Goal: Navigation & Orientation: Find specific page/section

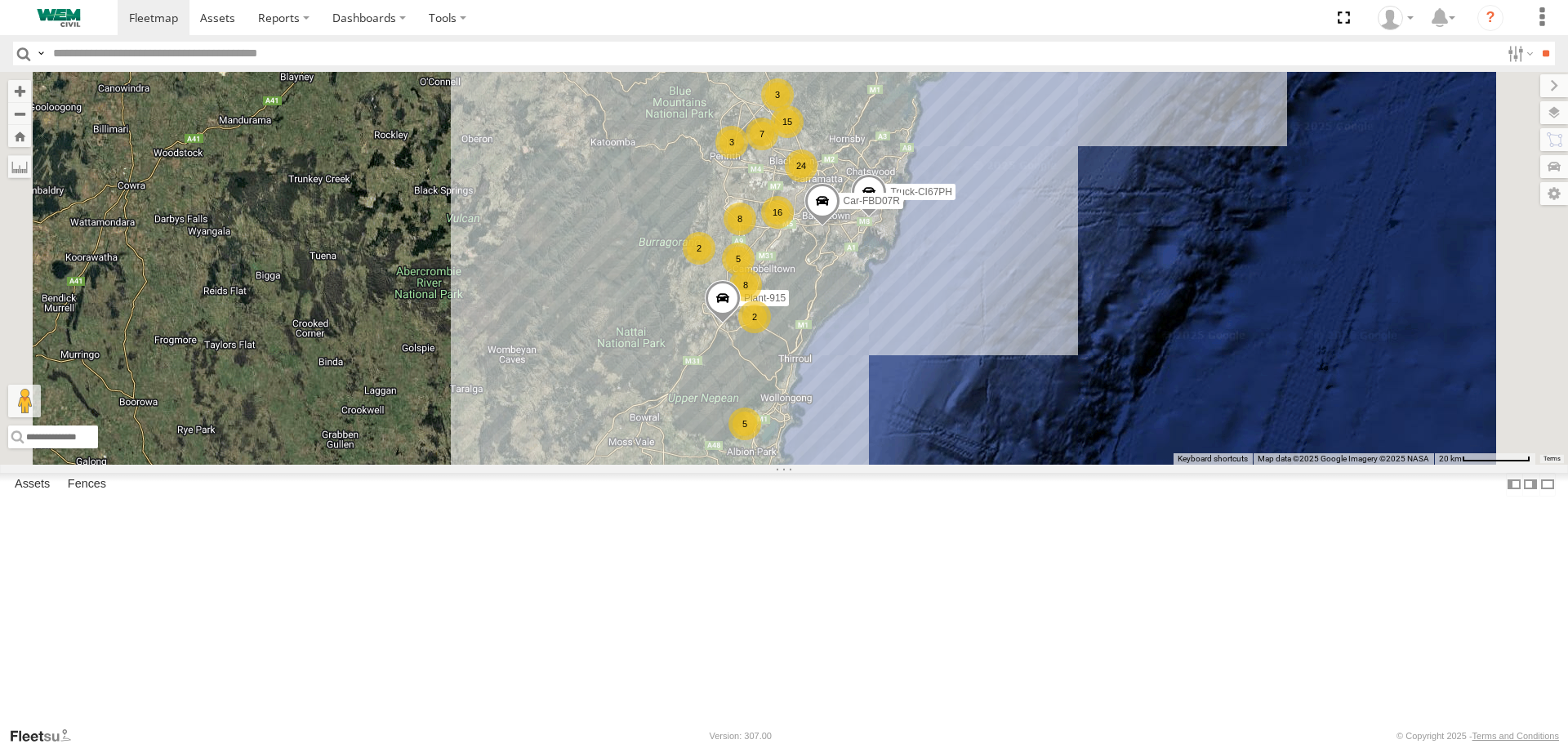
click at [135, 54] on input "text" at bounding box center [773, 54] width 1454 height 24
type input "***"
click at [1535, 42] on input "**" at bounding box center [1544, 54] width 19 height 24
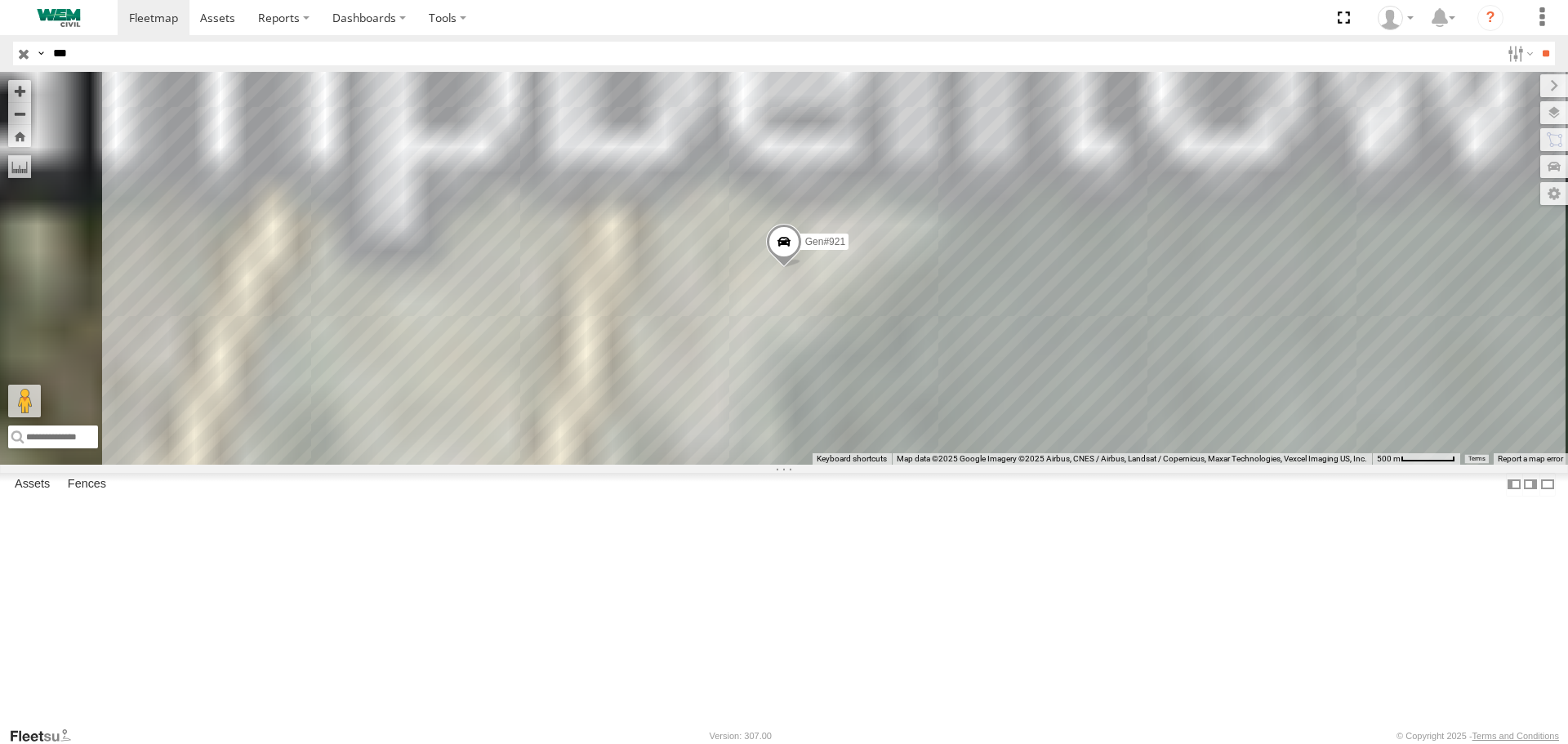
click at [0, 0] on div "Gen#921" at bounding box center [0, 0] width 0 height 0
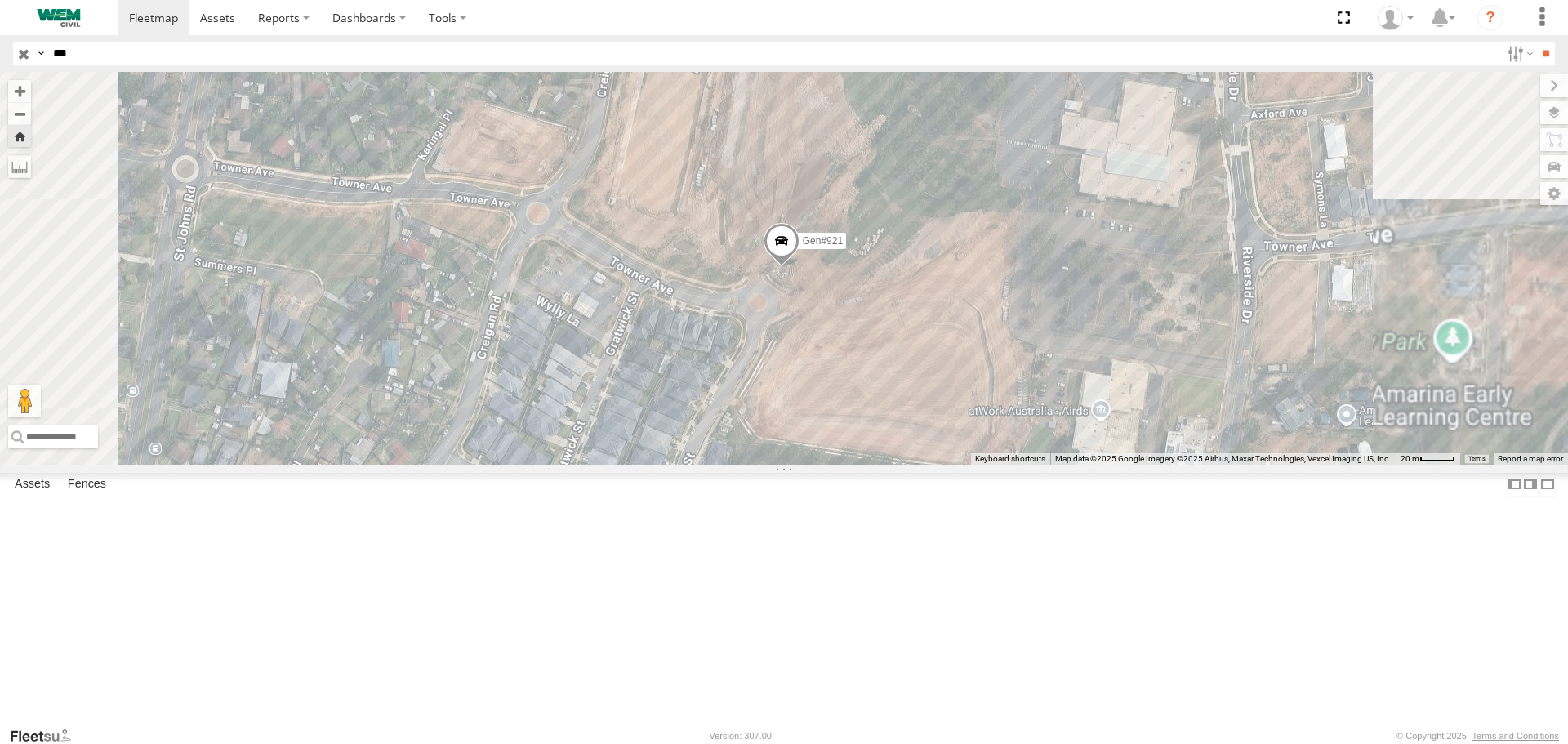
click at [0, 0] on span "Roadmap" at bounding box center [0, 0] width 0 height 0
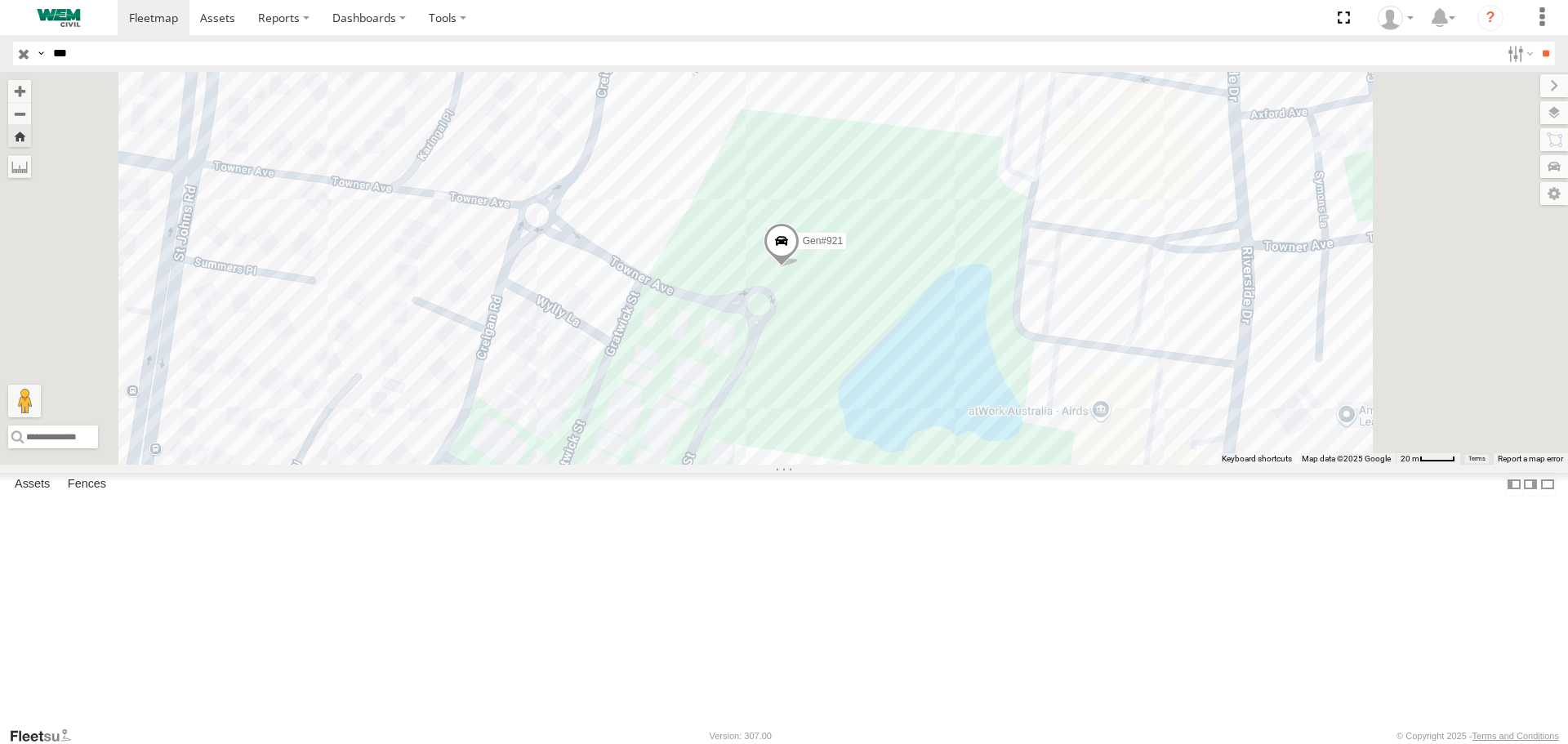
click at [0, 0] on span "Terrain" at bounding box center [0, 0] width 0 height 0
click at [0, 0] on span "Satellite + Roadmap" at bounding box center [0, 0] width 0 height 0
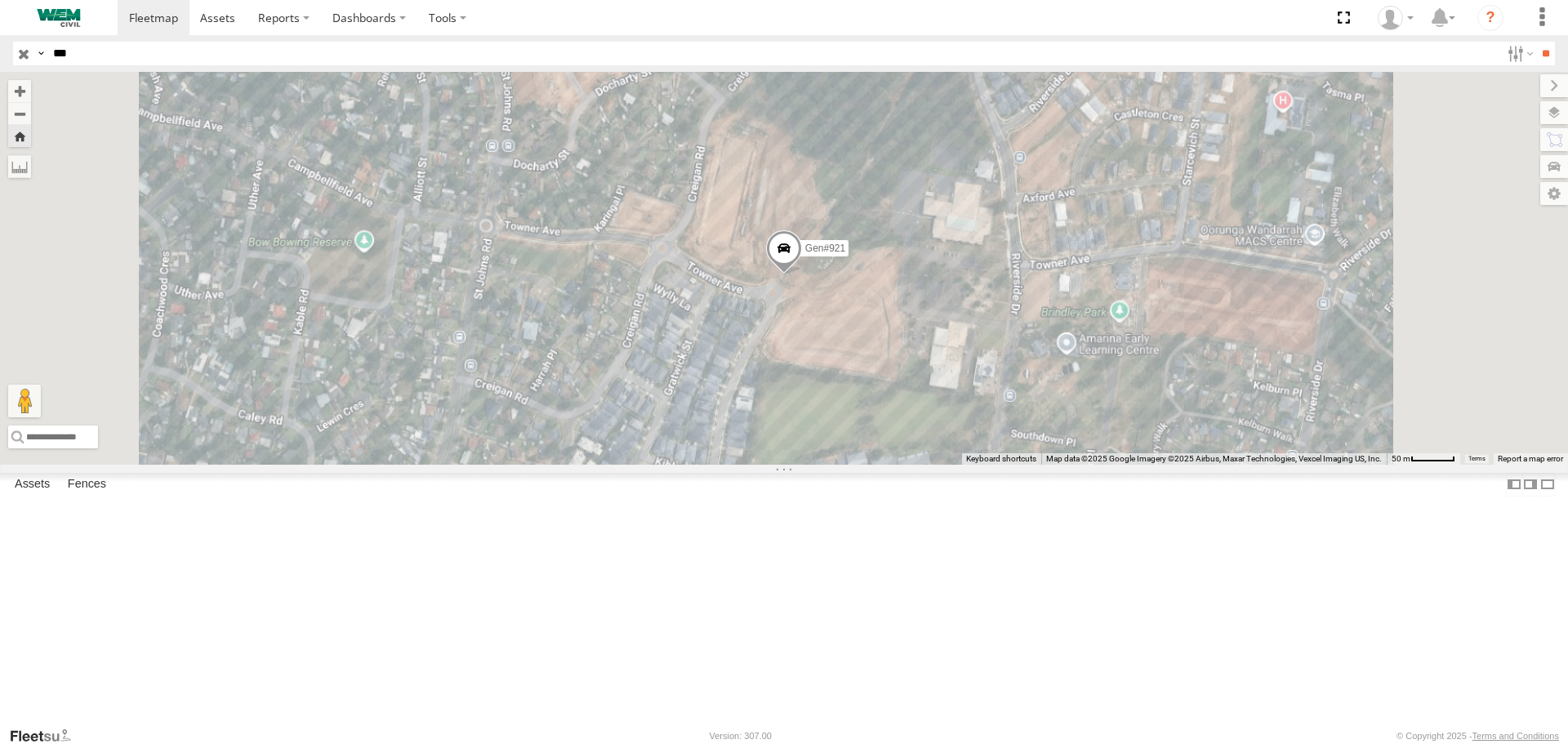
drag, startPoint x: 1046, startPoint y: 505, endPoint x: 1018, endPoint y: 444, distance: 67.1
click at [1018, 446] on div "Gen#921" at bounding box center [784, 268] width 1568 height 392
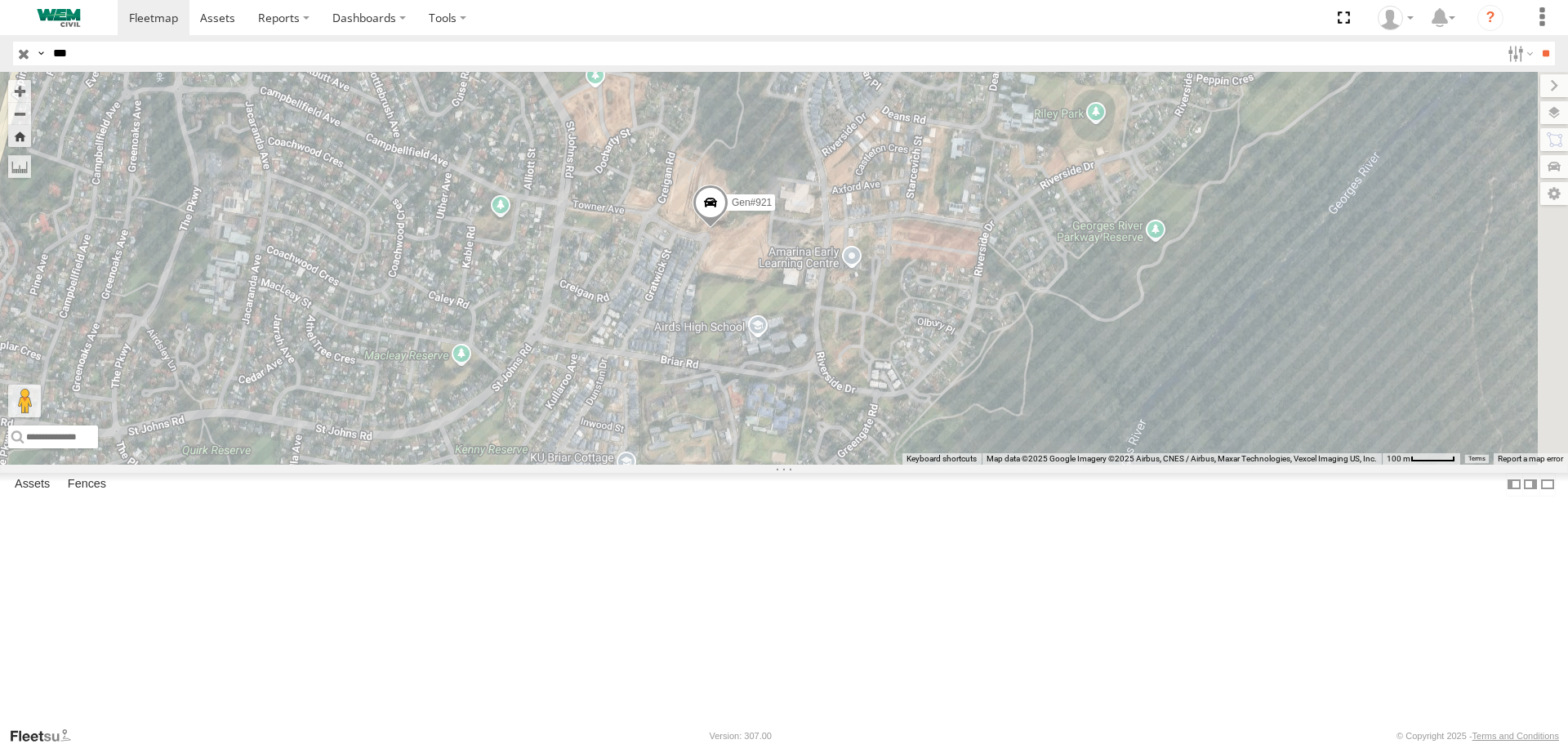
drag, startPoint x: 954, startPoint y: 424, endPoint x: 785, endPoint y: 364, distance: 179.3
click at [785, 364] on div "Gen#921" at bounding box center [784, 268] width 1568 height 392
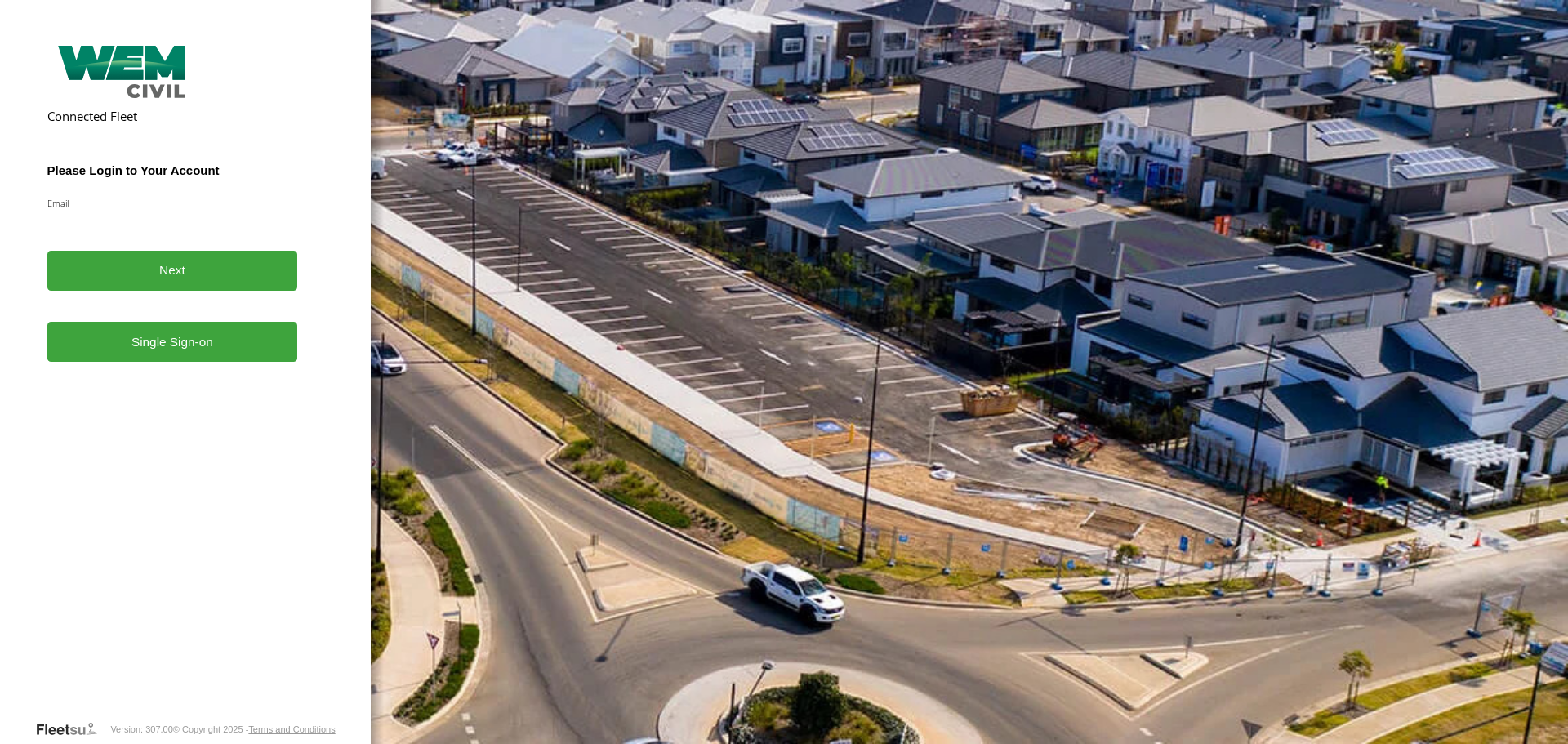
click at [190, 373] on form "Connected Fleet Please Login to Your Account Email Enter a valid login email ad…" at bounding box center [185, 379] width 277 height 680
click at [225, 340] on link "Single Sign-on" at bounding box center [172, 342] width 250 height 40
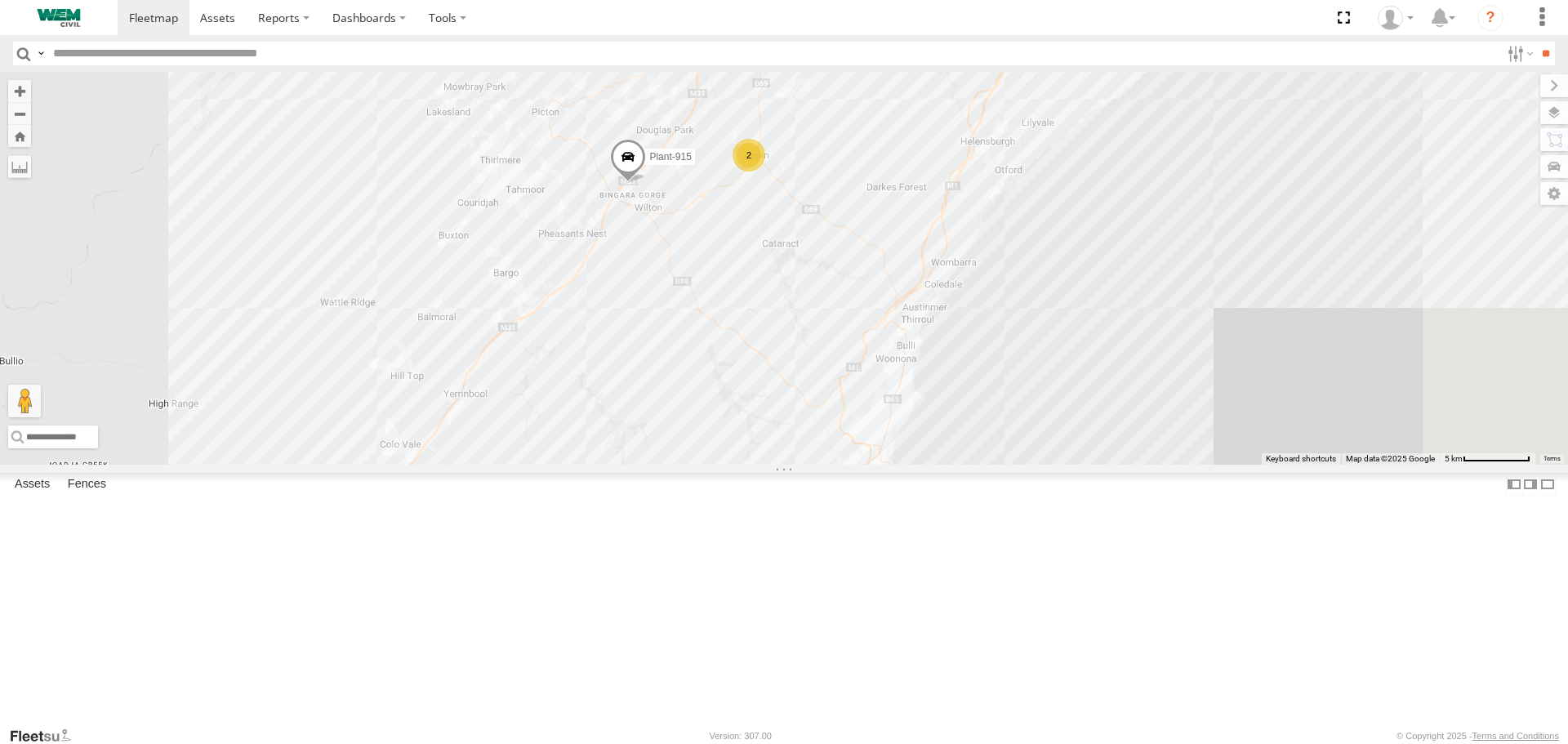
drag, startPoint x: 821, startPoint y: 559, endPoint x: 719, endPoint y: 671, distance: 151.5
click at [719, 464] on div "Plant-915 Car-FBD07R Truck-CI67PH Plant-906 Plant-169 Husqvarna Mower Plant-910…" at bounding box center [784, 268] width 1568 height 392
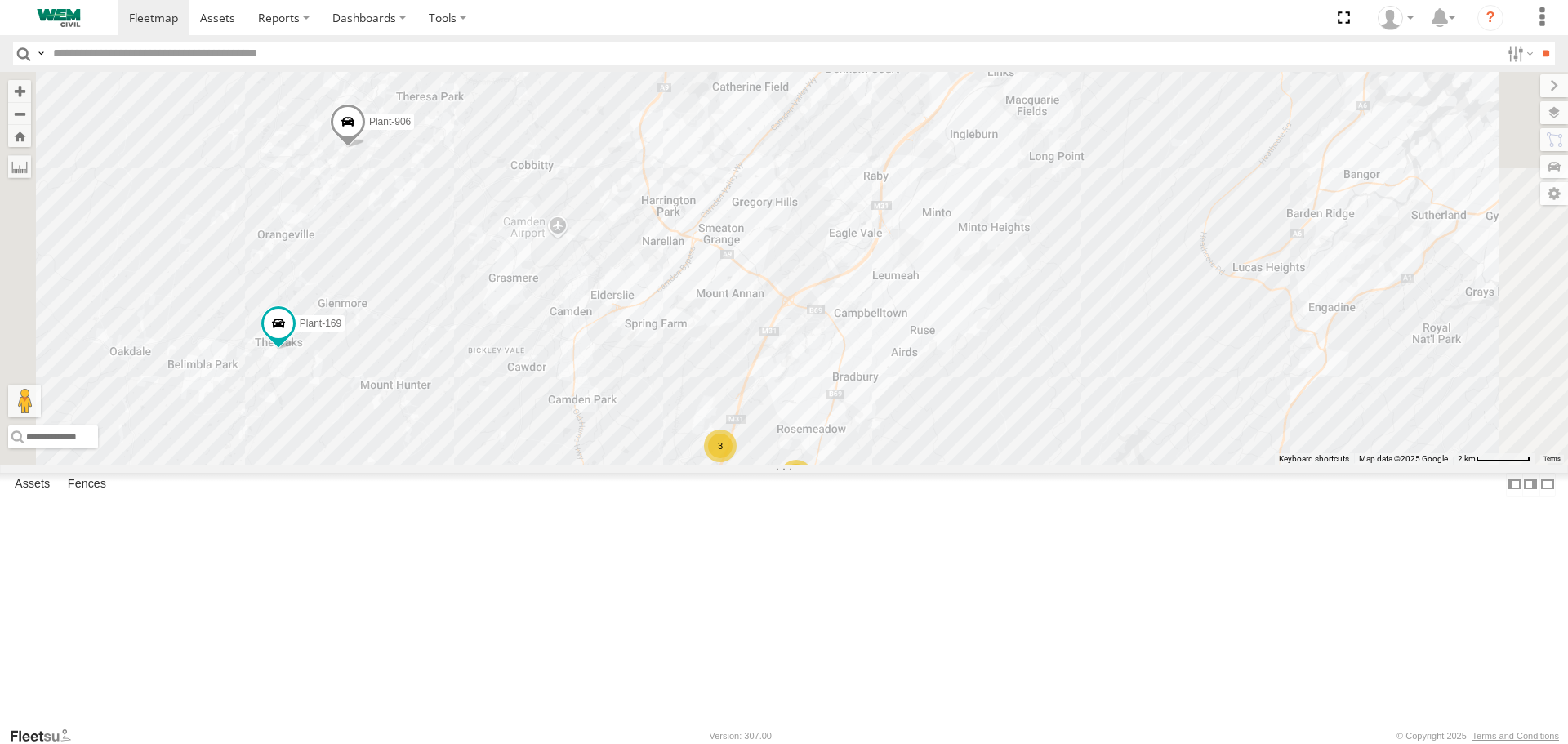
drag, startPoint x: 748, startPoint y: 283, endPoint x: 659, endPoint y: 782, distance: 506.9
click at [659, 743] on html at bounding box center [784, 372] width 1568 height 744
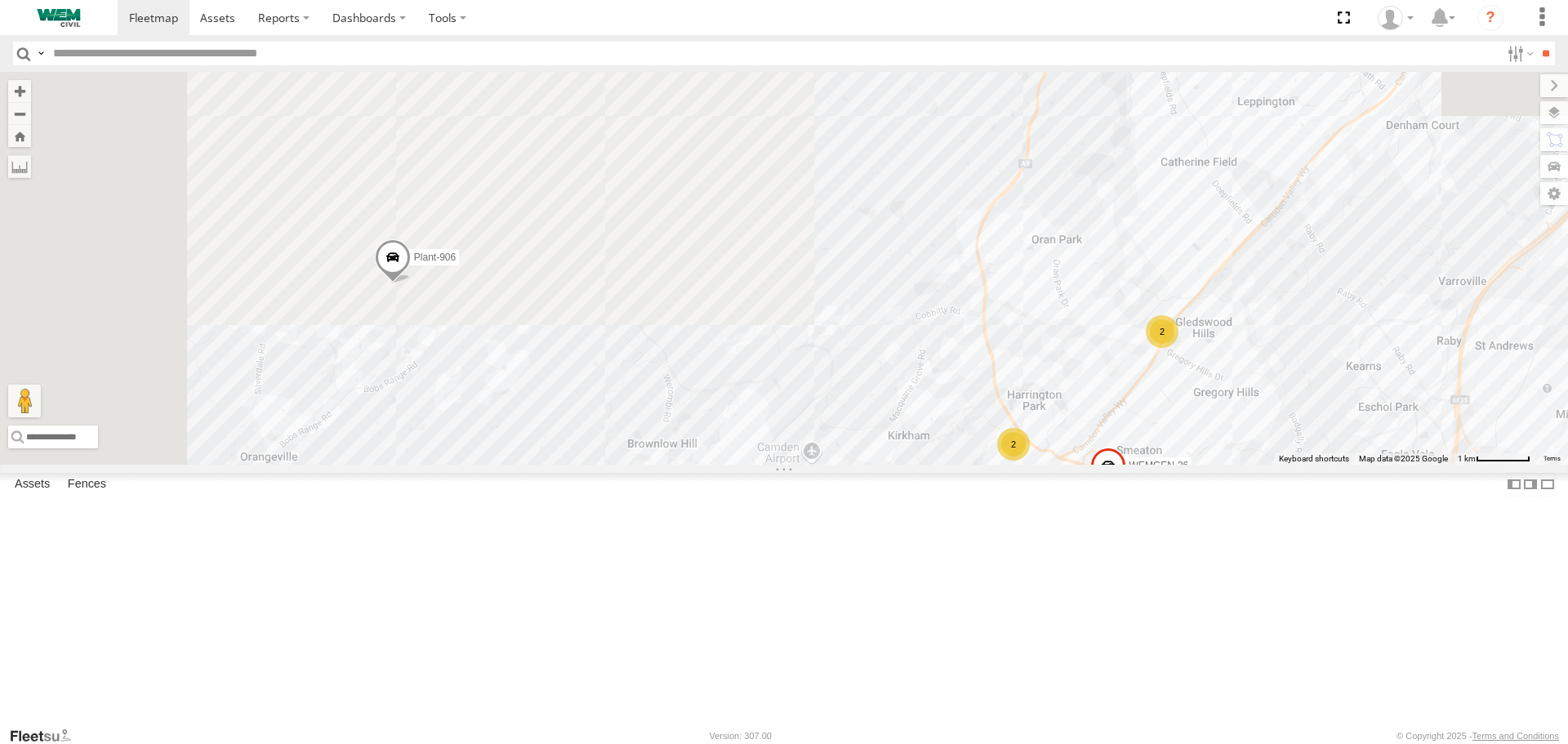
drag, startPoint x: 701, startPoint y: 383, endPoint x: 866, endPoint y: 782, distance: 431.8
click at [866, 743] on html at bounding box center [784, 372] width 1568 height 744
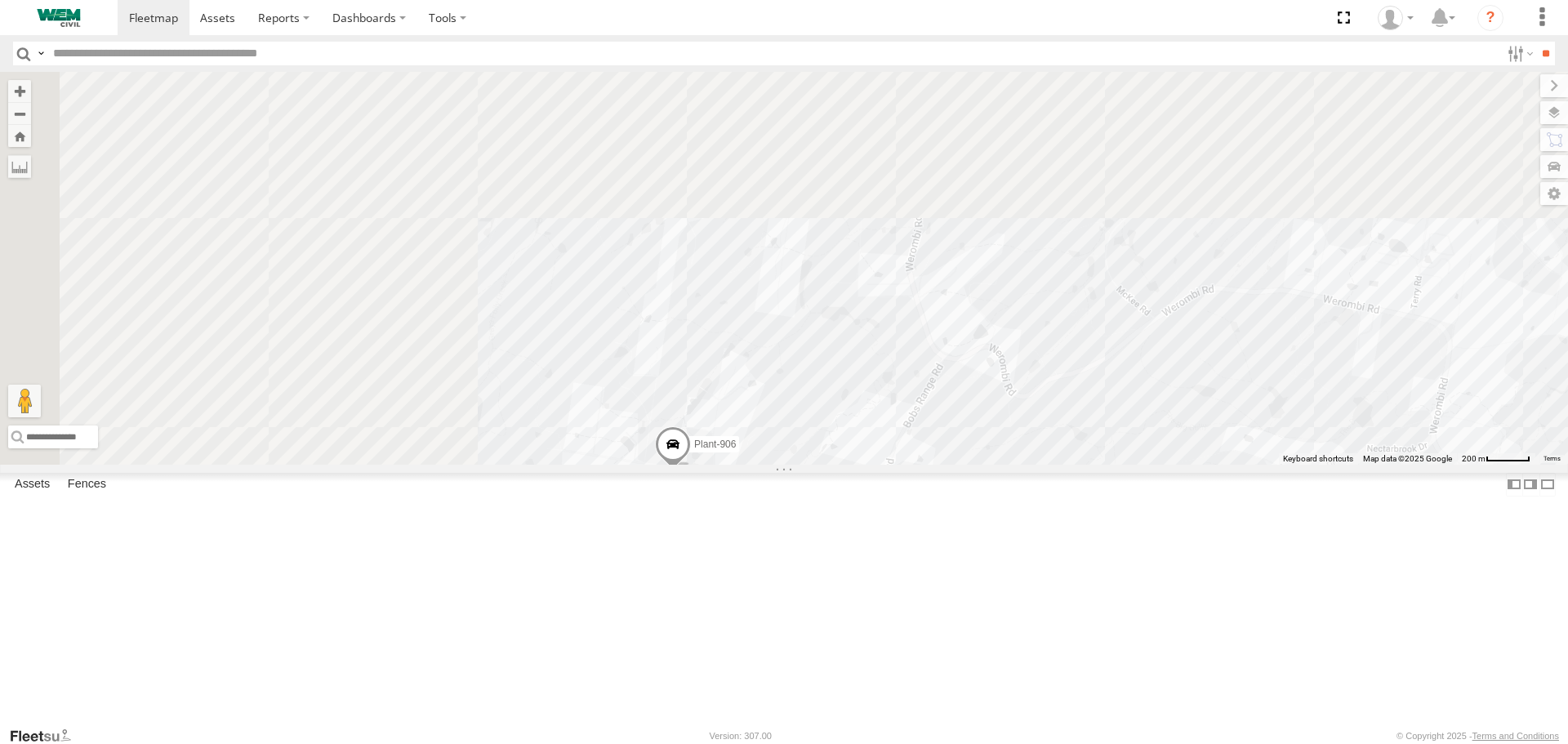
drag, startPoint x: 648, startPoint y: 215, endPoint x: 1183, endPoint y: 717, distance: 733.6
click at [1222, 737] on body at bounding box center [784, 372] width 1568 height 744
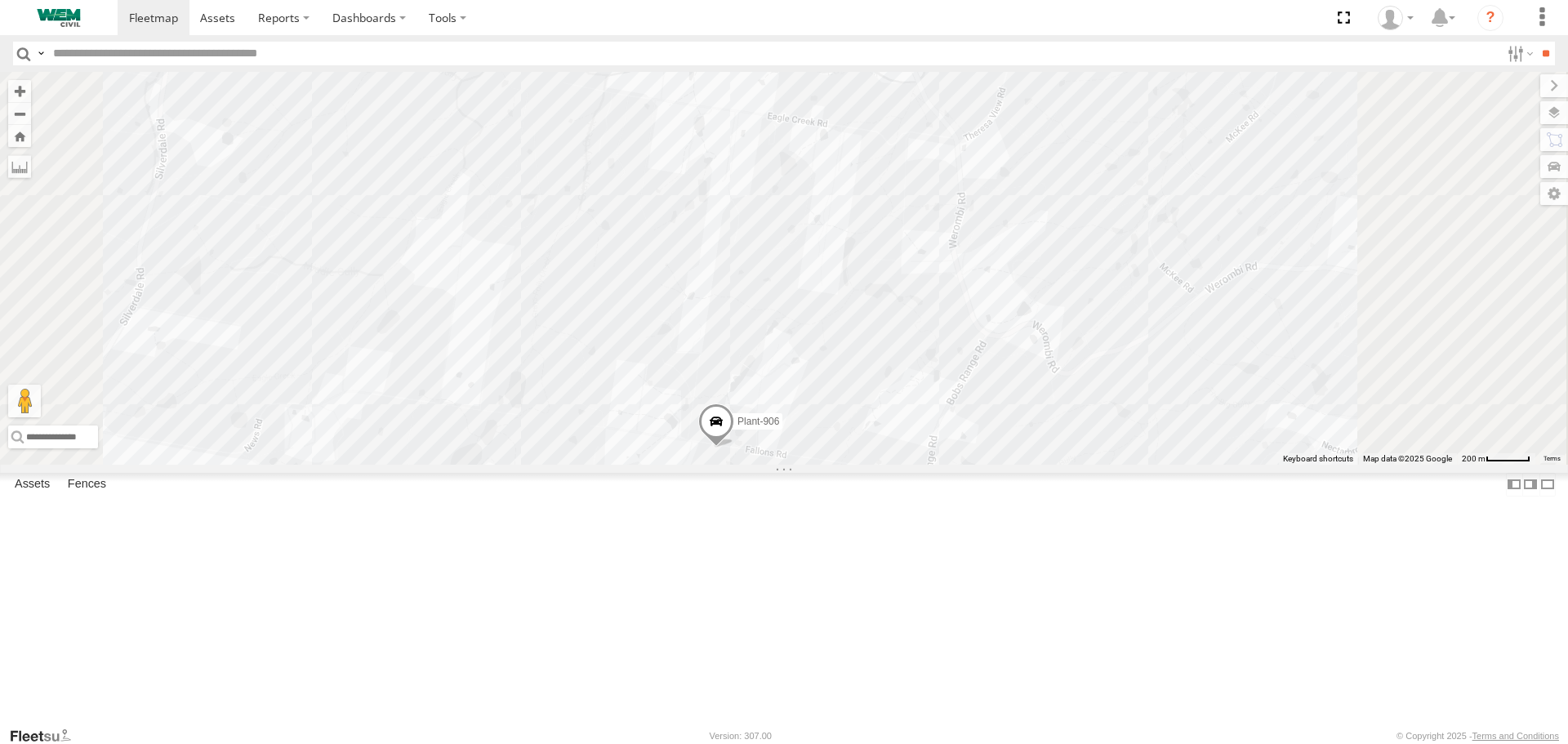
drag, startPoint x: 1203, startPoint y: 666, endPoint x: 637, endPoint y: 357, distance: 644.9
click at [637, 357] on div "Plant-915 Car-FBD07R Truck-CI67PH Plant-906 Plant-169 Husqvarna Mower Plant-910…" at bounding box center [784, 268] width 1568 height 392
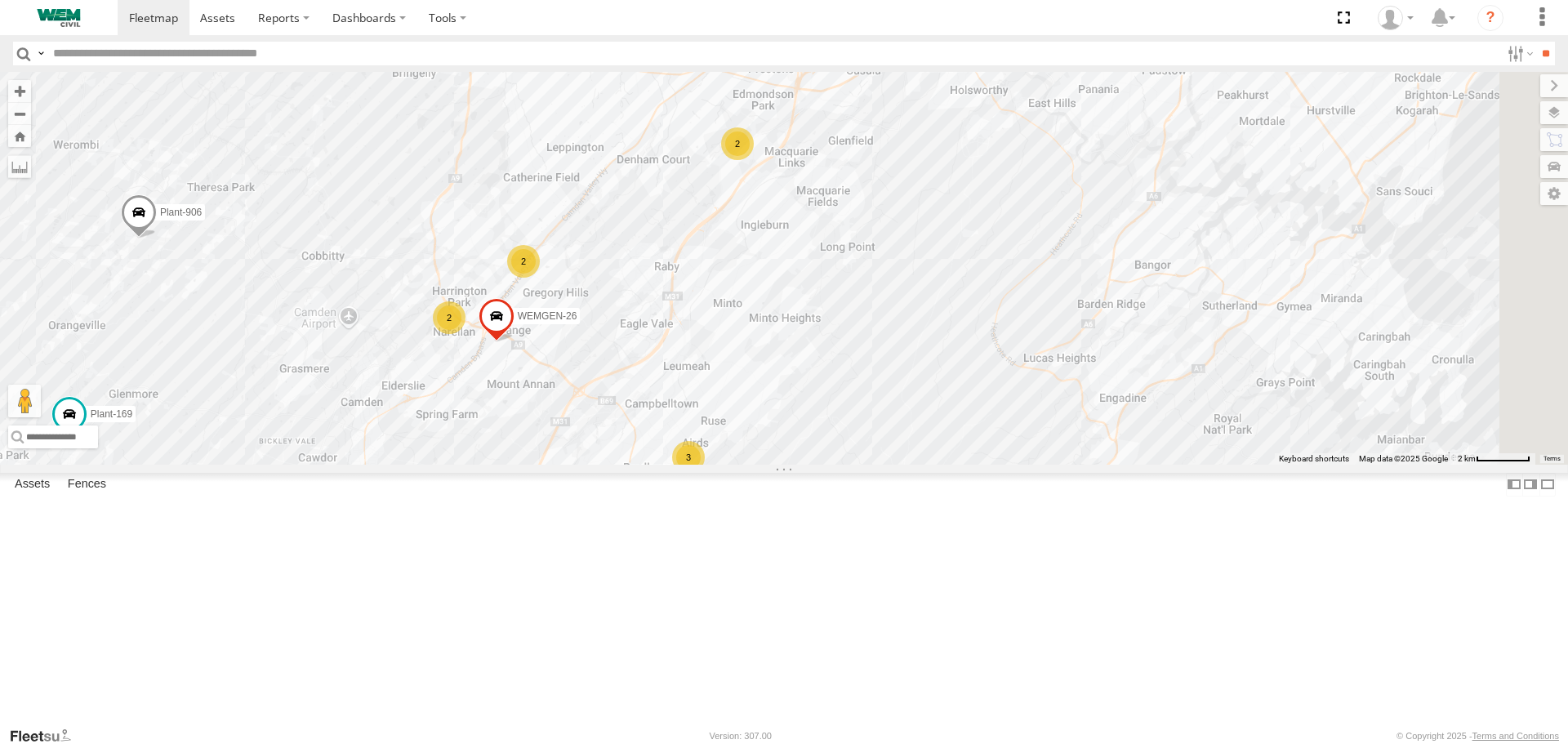
drag, startPoint x: 978, startPoint y: 509, endPoint x: 356, endPoint y: 413, distance: 629.4
click at [356, 413] on main "← Move left → Move right ↑ Move up ↓ Move down + Zoom in - Zoom out Home Jump l…" at bounding box center [784, 398] width 1568 height 654
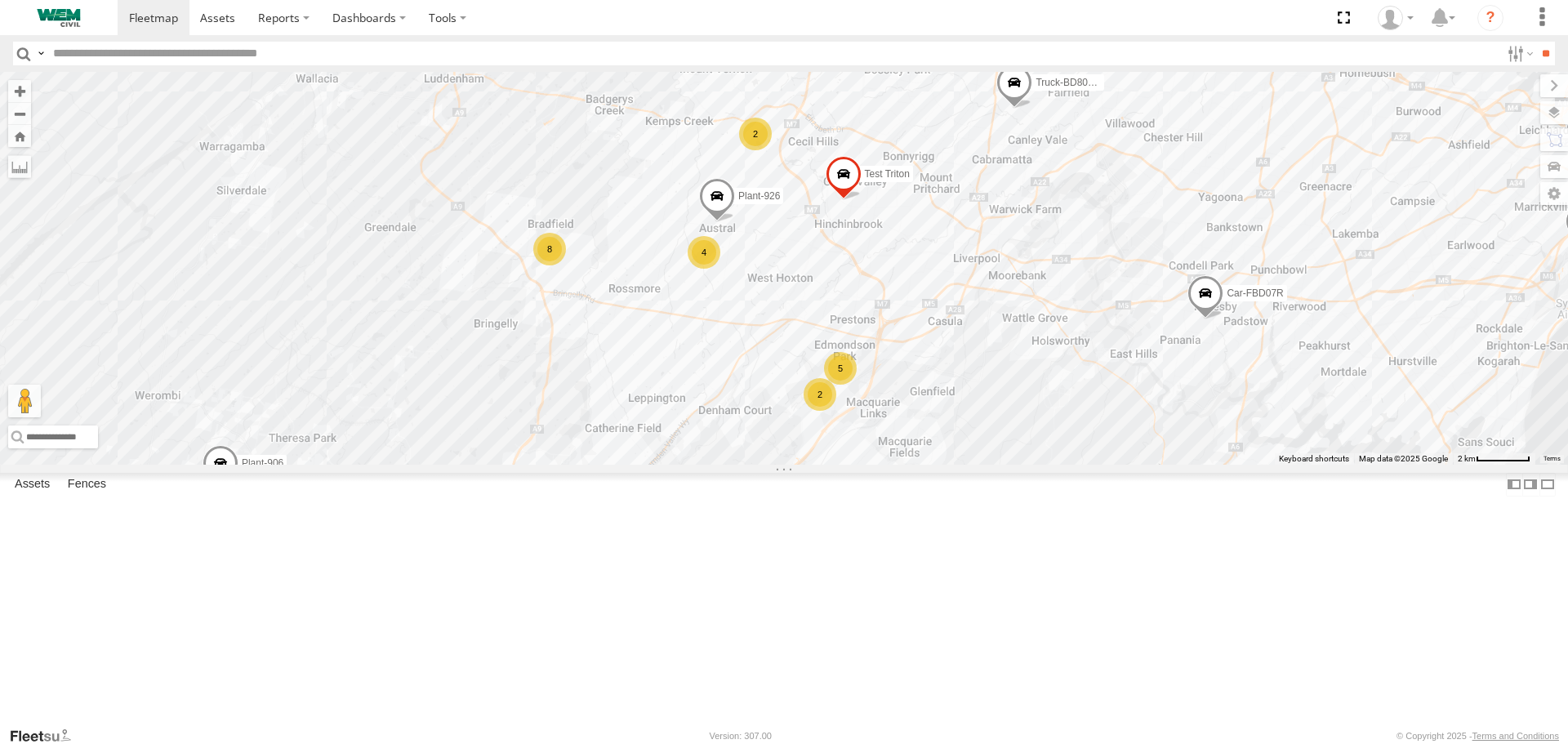
drag, startPoint x: 729, startPoint y: 465, endPoint x: 889, endPoint y: 631, distance: 230.6
click at [888, 464] on div "Plant-915 Car-FBD07R Truck-CI67PH Plant-906 Plant-169 Husqvarna Mower Truck-BD8…" at bounding box center [784, 268] width 1568 height 392
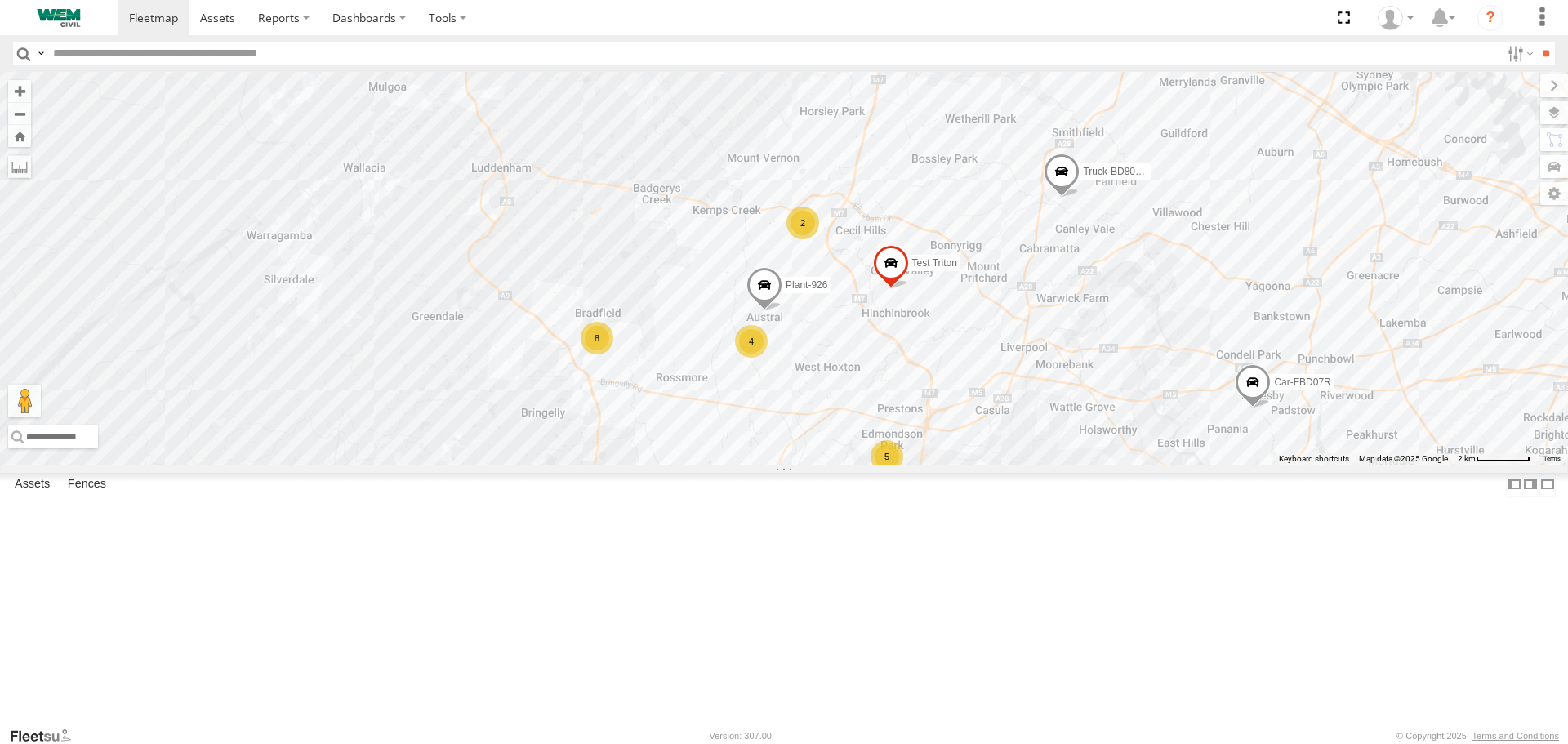
drag, startPoint x: 824, startPoint y: 514, endPoint x: 916, endPoint y: 572, distance: 108.8
click at [878, 464] on div "Plant-915 Car-FBD07R Truck-CI67PH Plant-906 Plant-169 Husqvarna Mower Truck-BD8…" at bounding box center [784, 268] width 1568 height 392
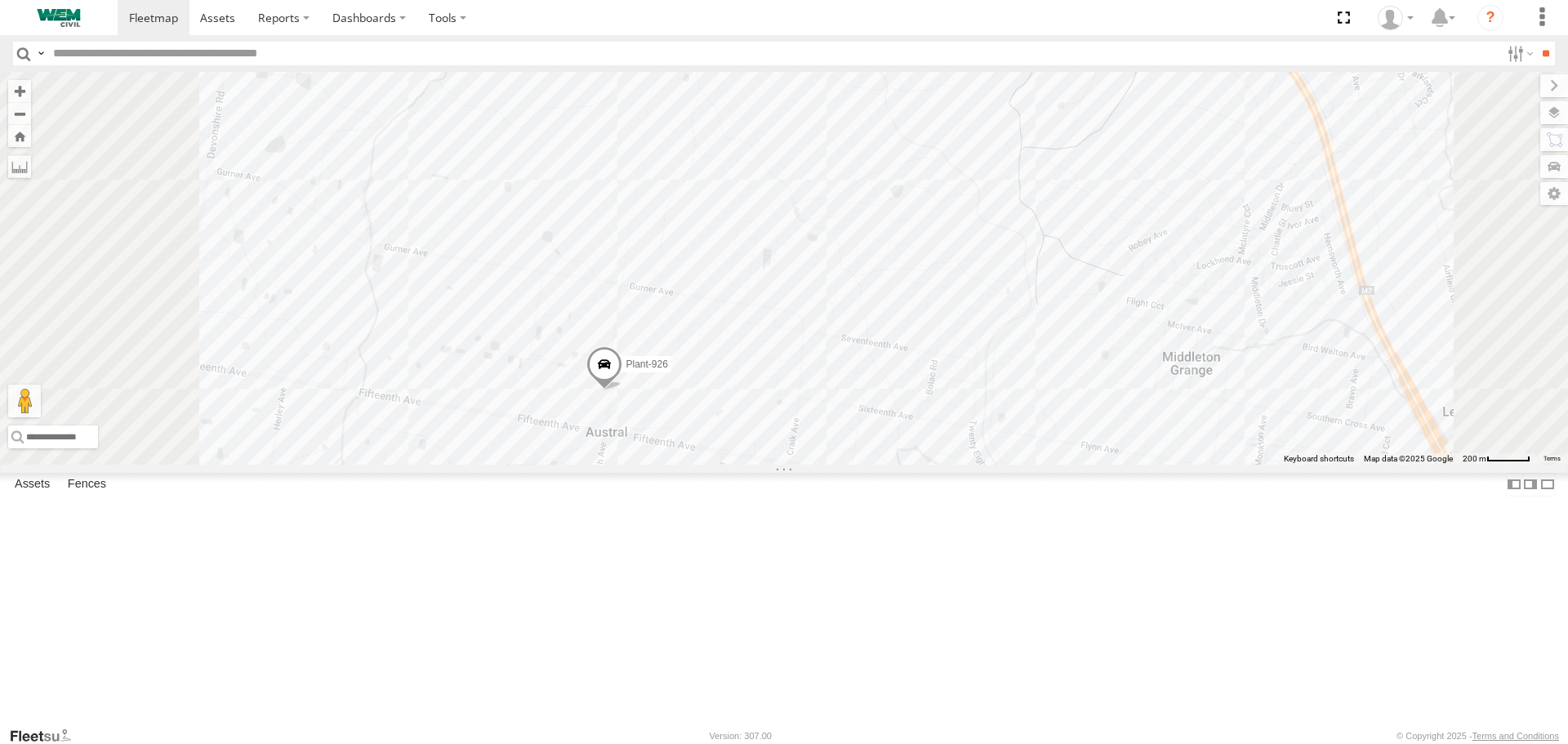
drag, startPoint x: 862, startPoint y: 324, endPoint x: 885, endPoint y: 586, distance: 263.0
click at [886, 464] on div "Plant-915 Car-FBD07R Truck-CI67PH Plant-906 Plant-169 Husqvarna Mower Truck-BD8…" at bounding box center [784, 268] width 1568 height 392
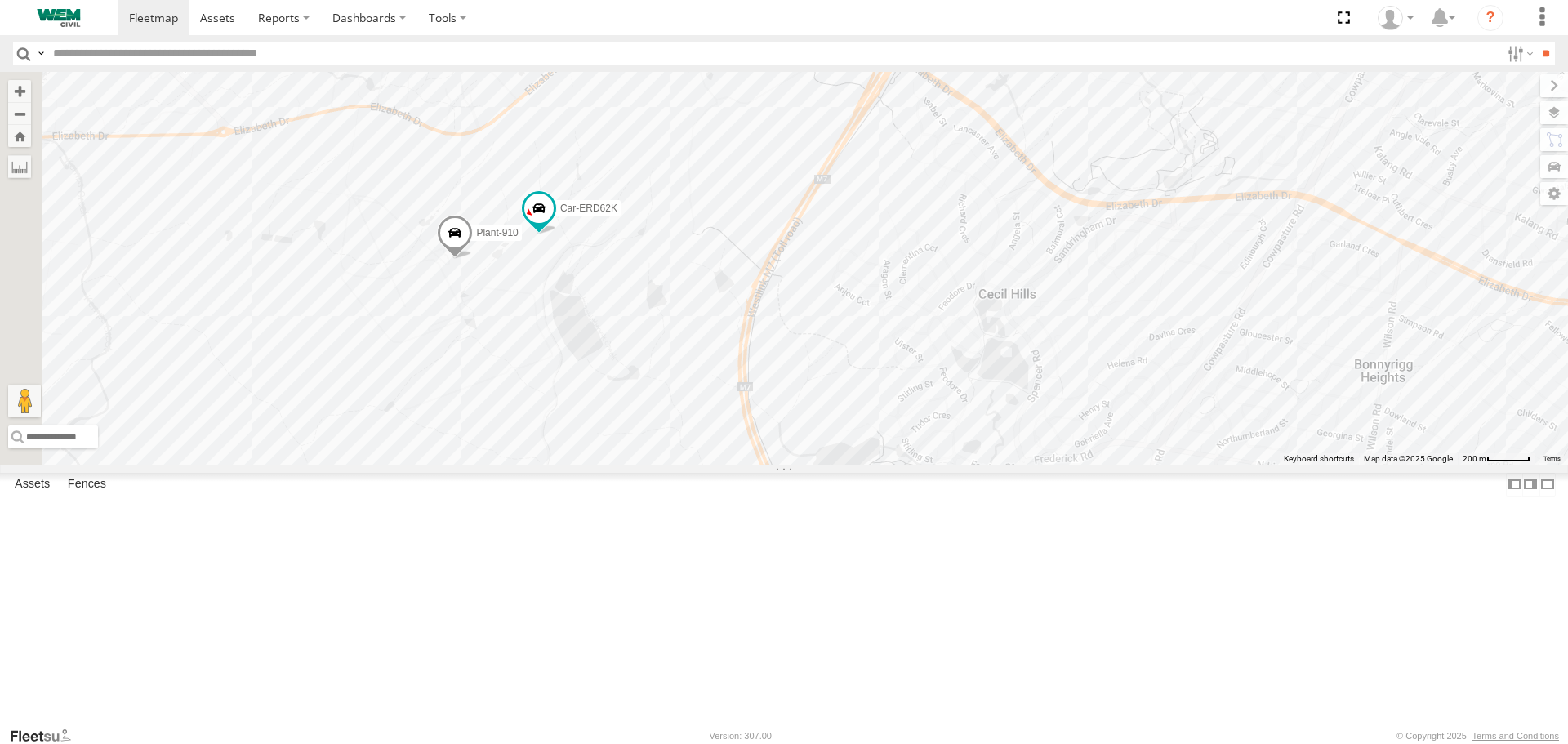
drag, startPoint x: 562, startPoint y: 296, endPoint x: 794, endPoint y: 426, distance: 265.9
click at [807, 434] on div "Plant-915 Car-FBD07R Truck-CI67PH Plant-906 Plant-169 Husqvarna Mower Truck-BD8…" at bounding box center [784, 268] width 1568 height 392
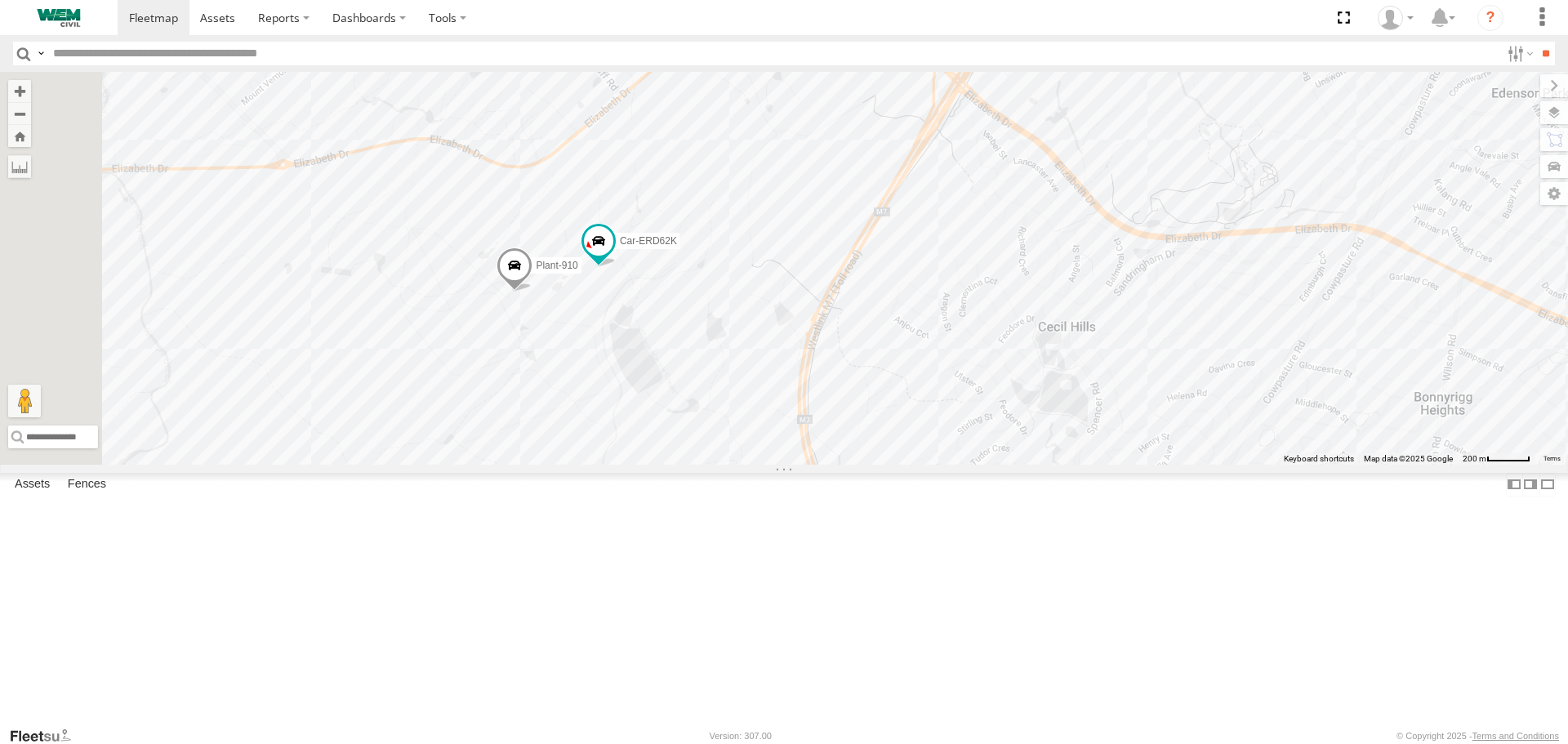
click at [532, 292] on span at bounding box center [514, 270] width 36 height 44
